Goal: Use online tool/utility: Utilize a website feature to perform a specific function

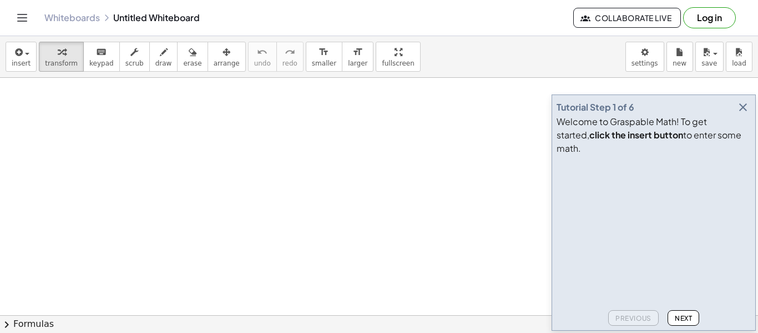
click at [742, 114] on icon "button" at bounding box center [743, 106] width 13 height 13
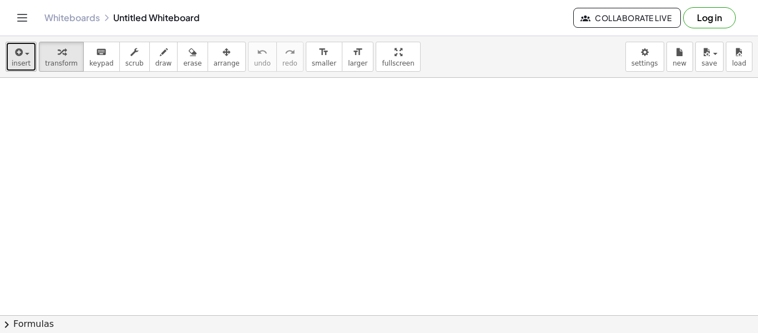
click at [23, 56] on span "button" at bounding box center [24, 53] width 2 height 8
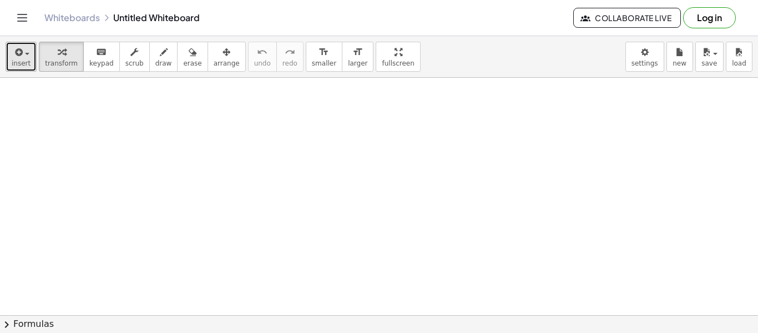
click at [8, 48] on button "insert" at bounding box center [21, 57] width 31 height 30
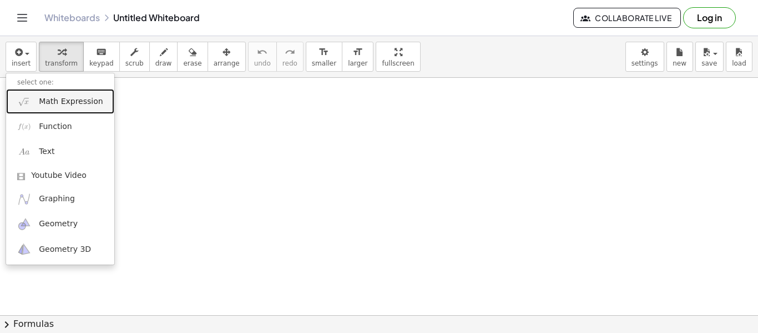
click at [50, 105] on span "Math Expression" at bounding box center [71, 101] width 64 height 11
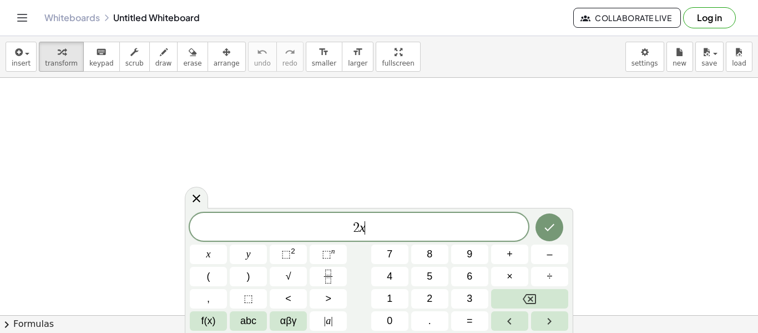
scroll to position [2, 0]
click at [512, 257] on span "+" at bounding box center [510, 254] width 6 height 15
click at [394, 298] on button "1" at bounding box center [389, 298] width 37 height 19
click at [469, 320] on span "=" at bounding box center [470, 320] width 6 height 15
click at [423, 272] on button "5" at bounding box center [429, 276] width 37 height 19
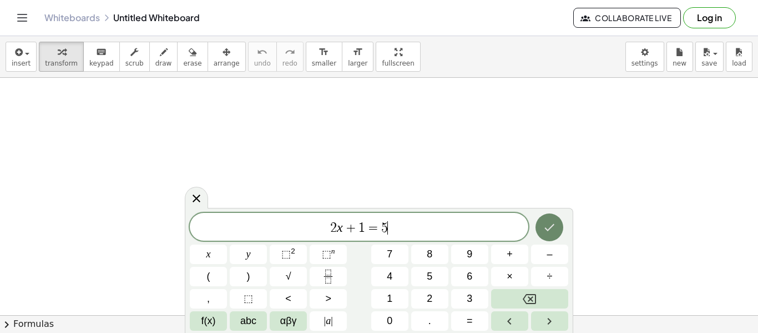
click at [540, 222] on button "Done" at bounding box center [550, 227] width 28 height 28
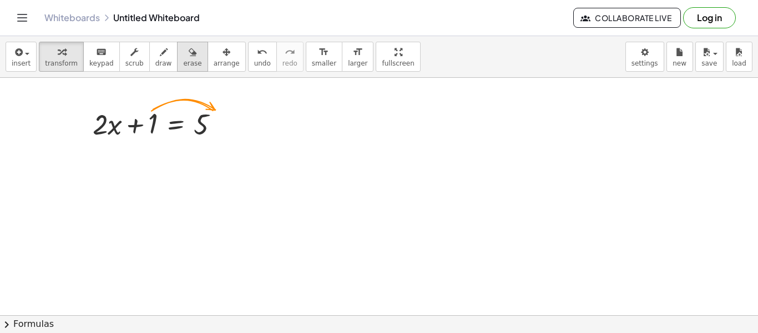
click at [189, 49] on icon "button" at bounding box center [193, 52] width 8 height 13
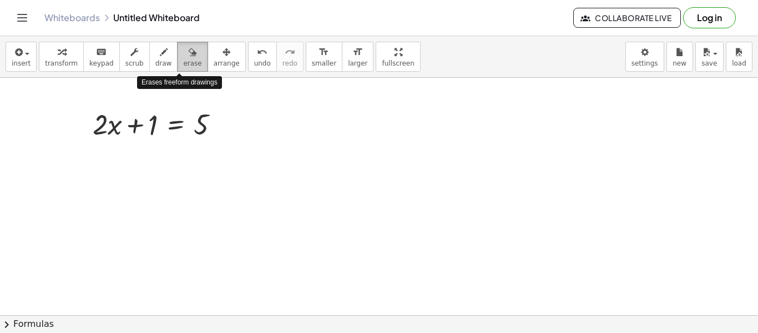
click at [189, 49] on icon "button" at bounding box center [193, 52] width 8 height 13
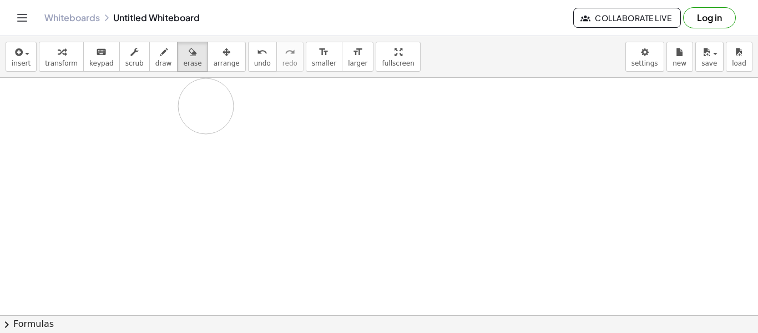
drag, startPoint x: 149, startPoint y: 124, endPoint x: 207, endPoint y: 106, distance: 60.6
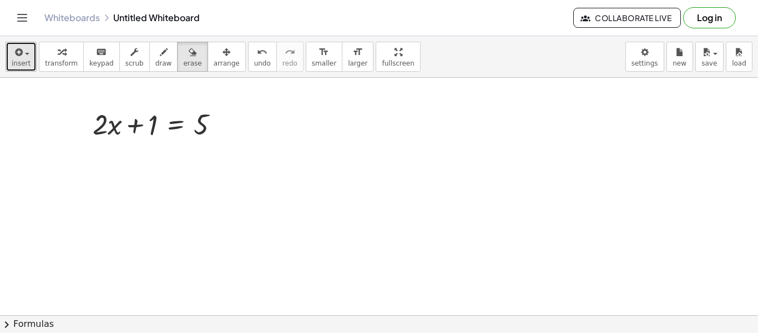
click at [31, 57] on button "insert" at bounding box center [21, 57] width 31 height 30
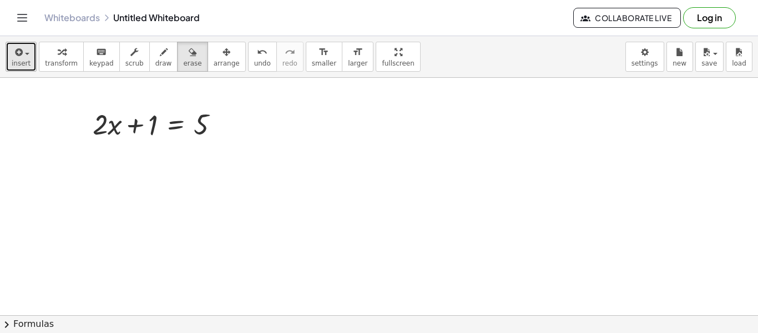
click at [16, 57] on icon "button" at bounding box center [18, 52] width 10 height 13
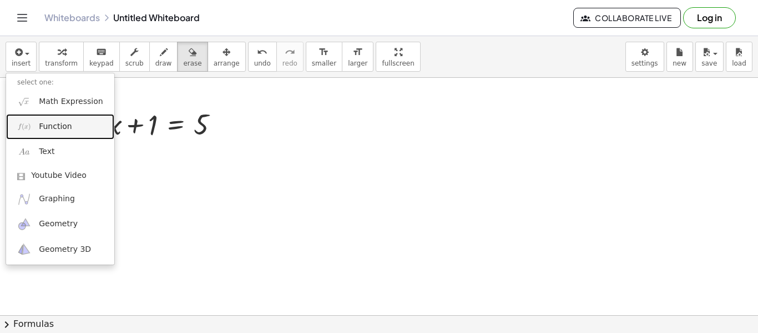
click at [34, 125] on link "Function" at bounding box center [60, 126] width 108 height 25
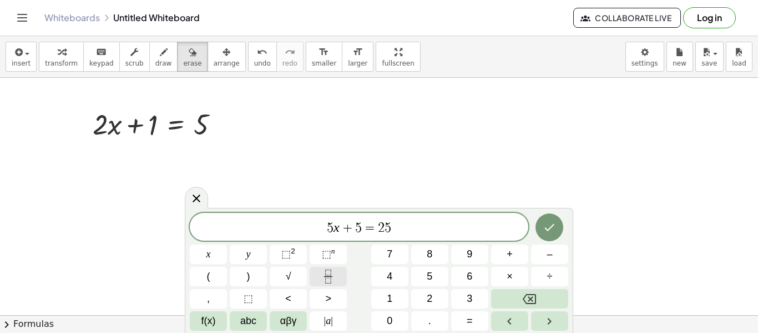
scroll to position [7, 0]
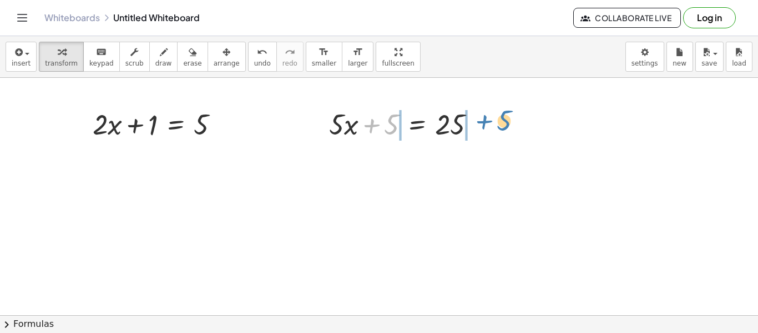
drag, startPoint x: 391, startPoint y: 127, endPoint x: 502, endPoint y: 123, distance: 111.1
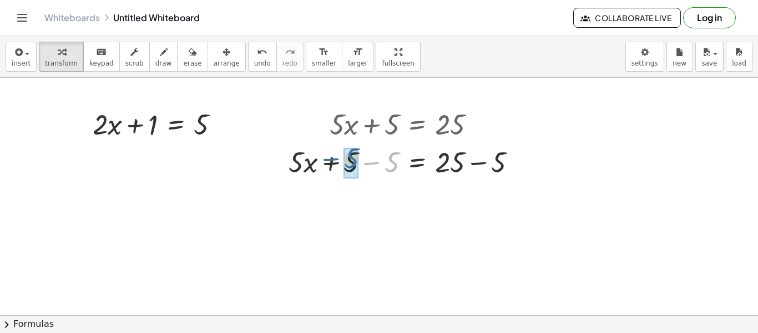
drag, startPoint x: 394, startPoint y: 157, endPoint x: 353, endPoint y: 154, distance: 41.2
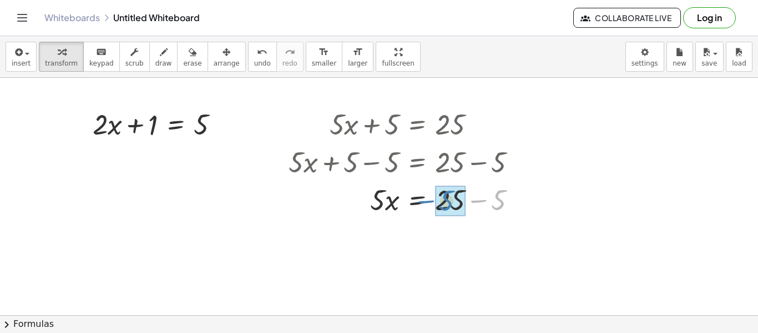
drag, startPoint x: 502, startPoint y: 204, endPoint x: 451, endPoint y: 204, distance: 51.1
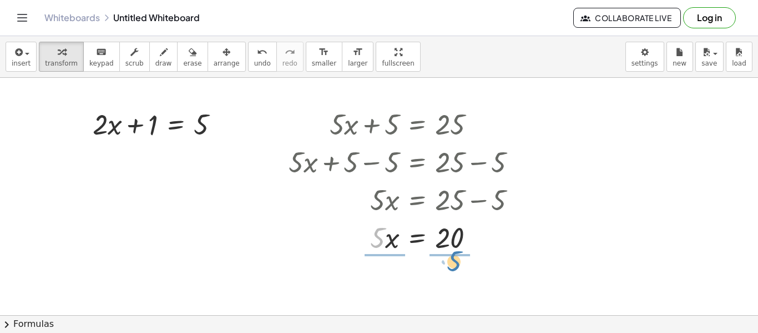
drag, startPoint x: 378, startPoint y: 238, endPoint x: 455, endPoint y: 260, distance: 80.3
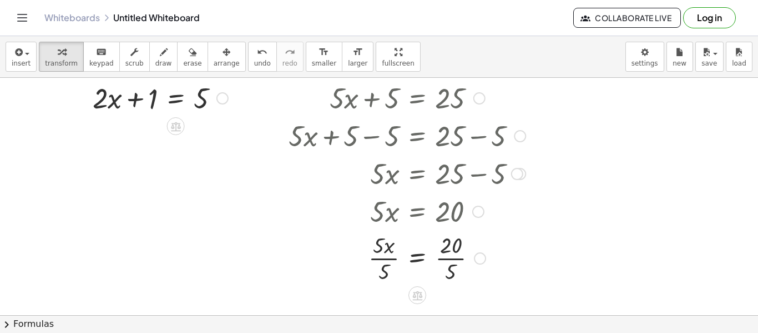
scroll to position [64, 0]
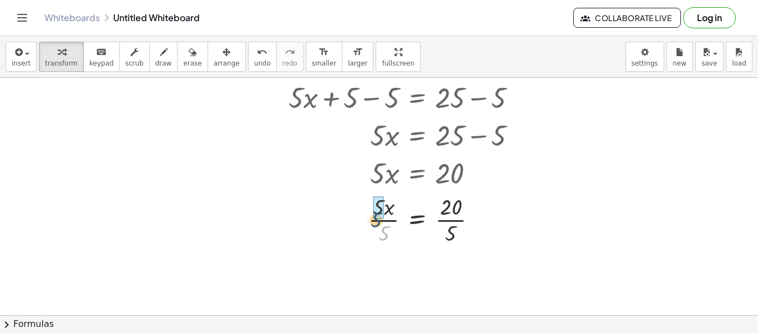
drag, startPoint x: 384, startPoint y: 235, endPoint x: 376, endPoint y: 221, distance: 16.1
click at [376, 221] on div at bounding box center [407, 219] width 248 height 56
drag, startPoint x: 456, startPoint y: 287, endPoint x: 451, endPoint y: 260, distance: 27.2
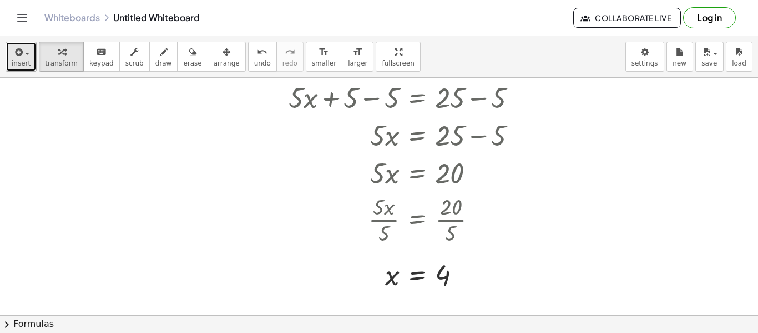
click at [19, 54] on icon "button" at bounding box center [18, 52] width 10 height 13
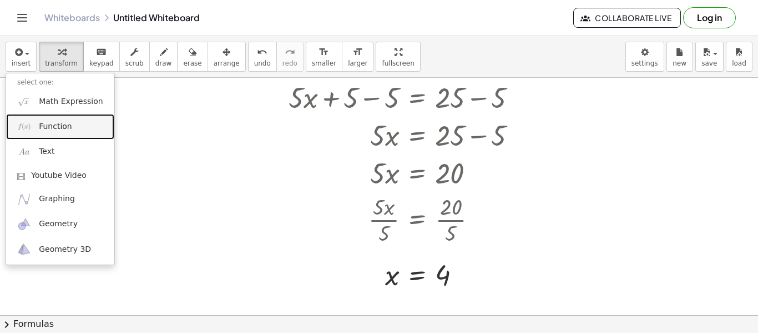
click at [40, 123] on span "Function" at bounding box center [55, 126] width 33 height 11
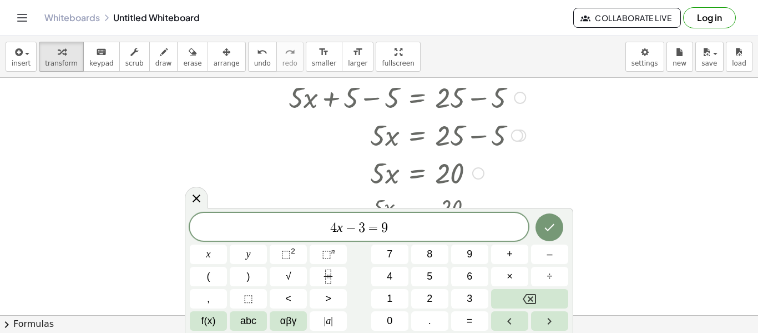
scroll to position [12, 0]
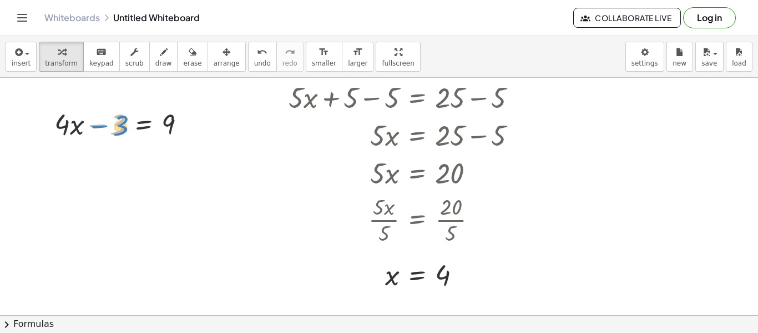
click at [124, 125] on div at bounding box center [125, 123] width 152 height 38
drag, startPoint x: 171, startPoint y: 126, endPoint x: 115, endPoint y: 135, distance: 56.9
click at [115, 135] on div at bounding box center [125, 123] width 152 height 38
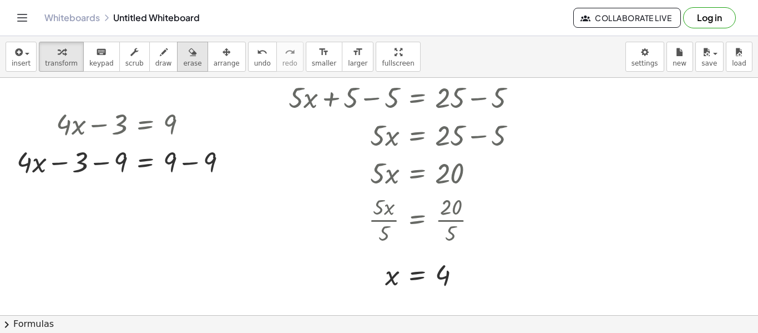
click at [189, 53] on icon "button" at bounding box center [193, 52] width 8 height 13
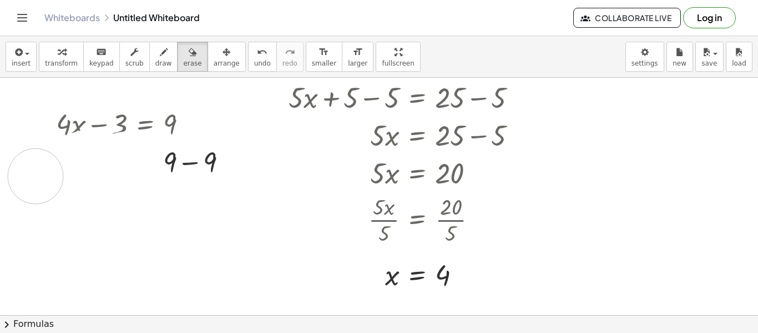
drag, startPoint x: 133, startPoint y: 159, endPoint x: 36, endPoint y: 175, distance: 98.6
click at [36, 175] on div at bounding box center [379, 286] width 758 height 546
click at [197, 170] on div at bounding box center [379, 286] width 758 height 546
drag, startPoint x: 197, startPoint y: 170, endPoint x: 2, endPoint y: 167, distance: 194.9
click at [2, 167] on div at bounding box center [379, 286] width 758 height 546
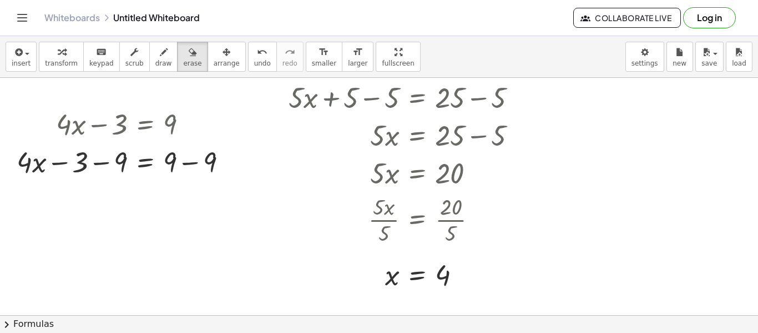
click at [21, 159] on div at bounding box center [379, 286] width 758 height 546
drag, startPoint x: 21, startPoint y: 160, endPoint x: 153, endPoint y: 156, distance: 132.8
click at [153, 156] on div at bounding box center [379, 286] width 758 height 546
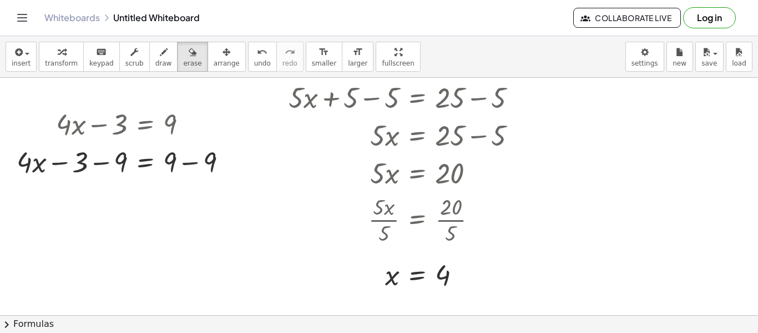
click at [153, 156] on div at bounding box center [379, 286] width 758 height 546
click at [254, 64] on span "undo" at bounding box center [262, 63] width 17 height 8
click at [254, 63] on span "undo" at bounding box center [262, 63] width 17 height 8
click at [195, 145] on div at bounding box center [379, 286] width 758 height 546
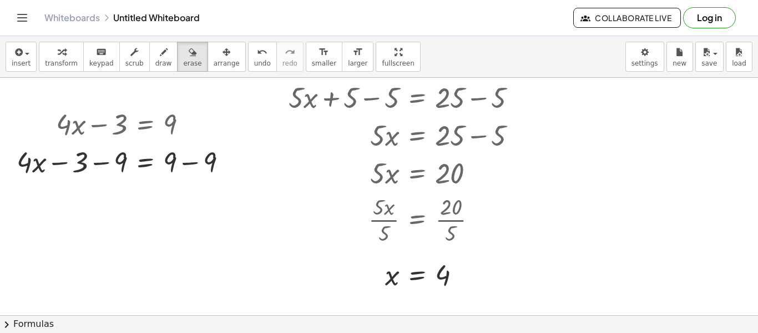
click at [181, 179] on div at bounding box center [379, 286] width 758 height 546
click at [177, 170] on div at bounding box center [379, 286] width 758 height 546
click at [189, 164] on div at bounding box center [379, 286] width 758 height 546
click at [254, 59] on span "undo" at bounding box center [262, 63] width 17 height 8
click at [188, 64] on span "erase" at bounding box center [192, 63] width 18 height 8
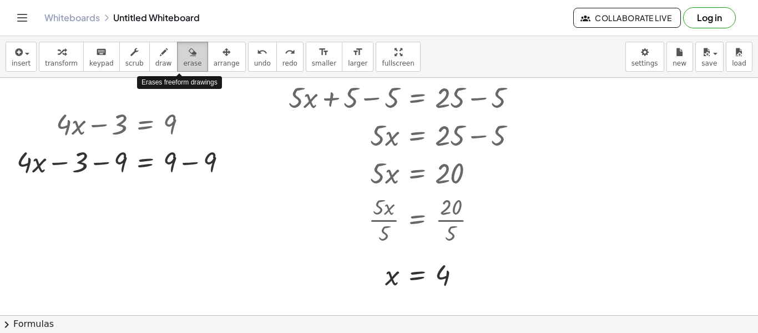
click at [189, 56] on icon "button" at bounding box center [193, 52] width 8 height 13
